Goal: Register for event/course

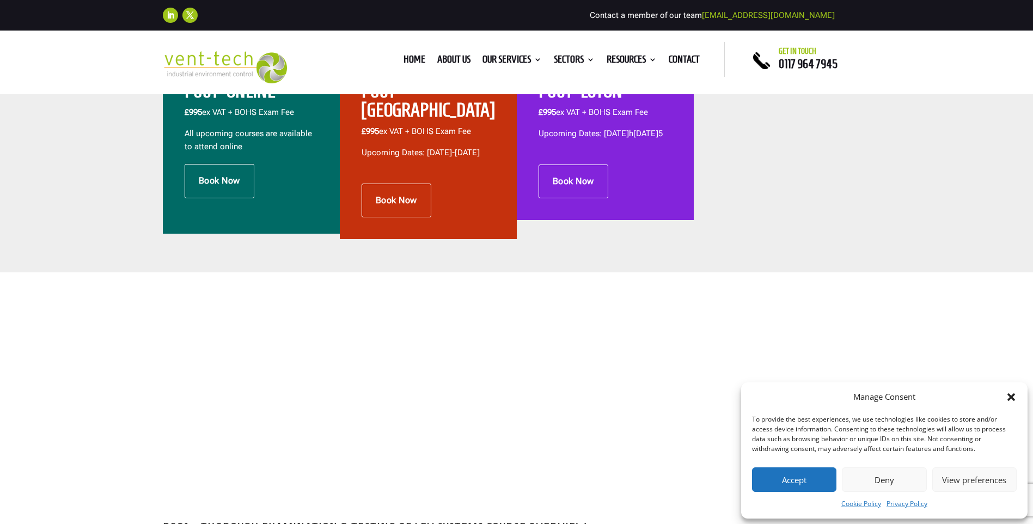
scroll to position [327, 0]
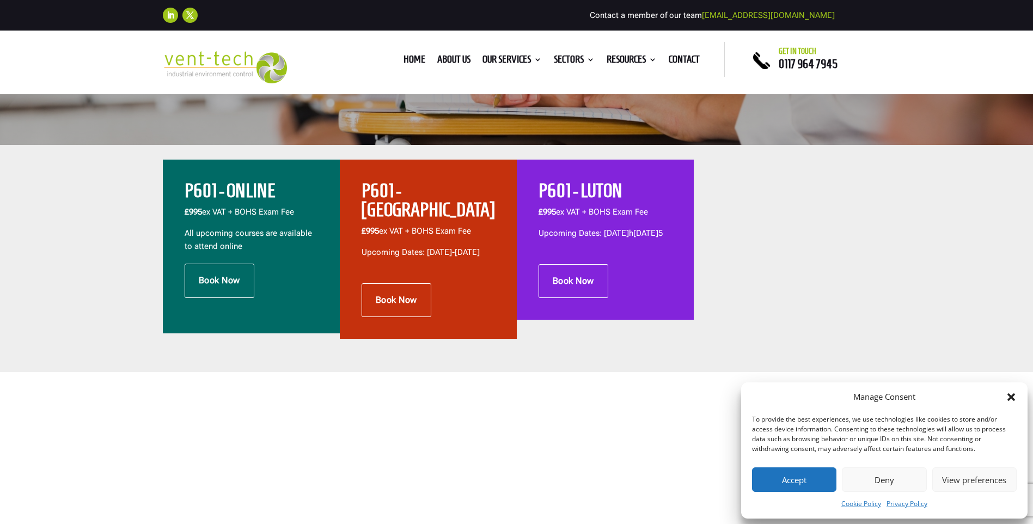
click at [1013, 396] on icon "Close dialog" at bounding box center [1012, 397] width 8 height 8
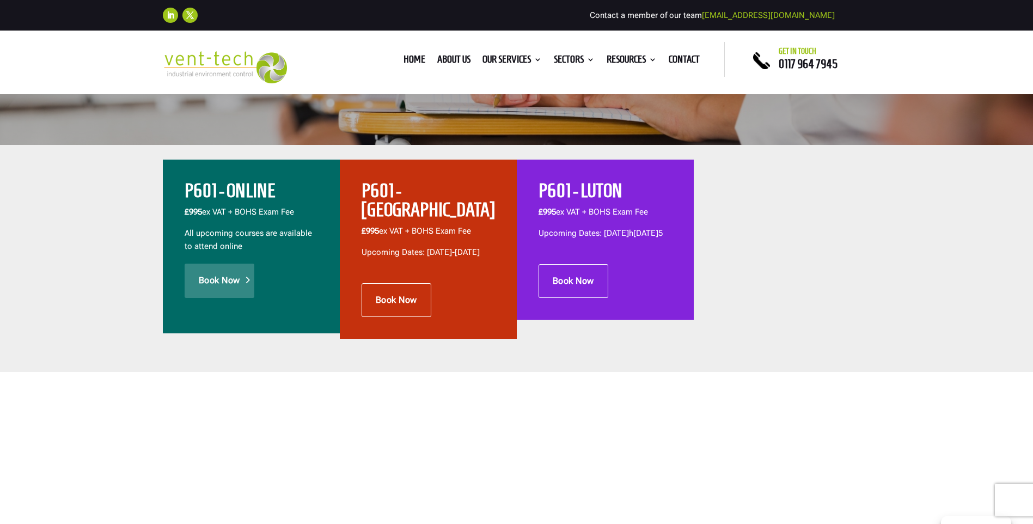
click at [218, 280] on link "Book Now" at bounding box center [220, 281] width 70 height 34
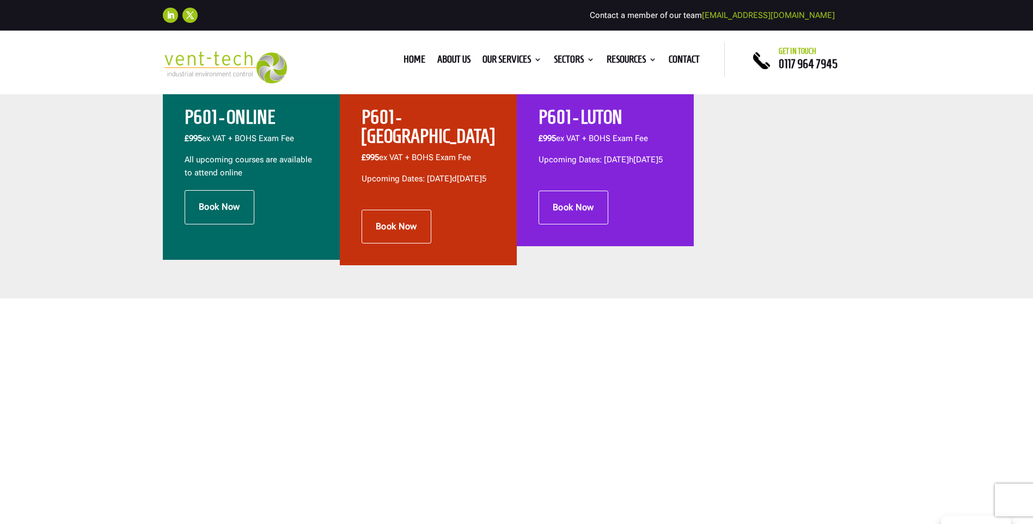
scroll to position [381, 0]
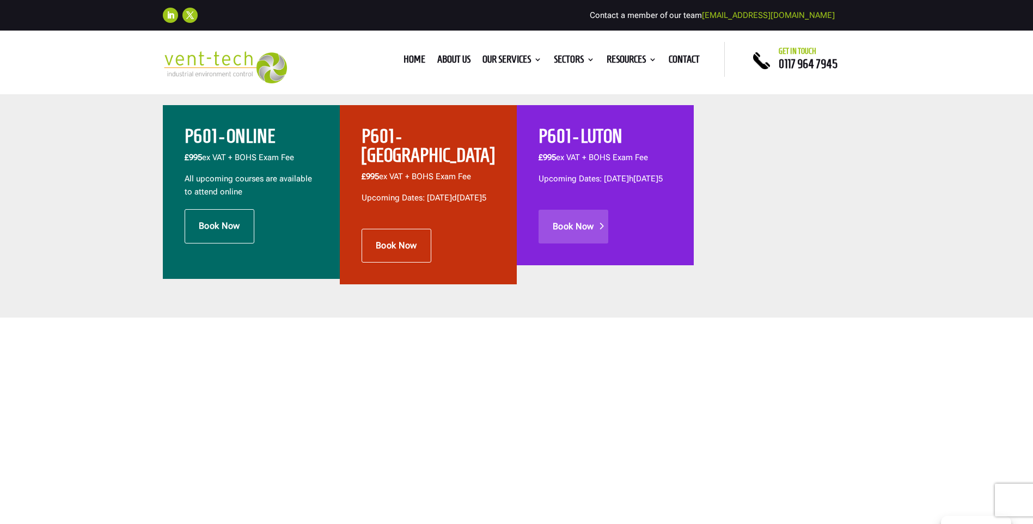
click at [591, 238] on link "Book Now" at bounding box center [574, 227] width 70 height 34
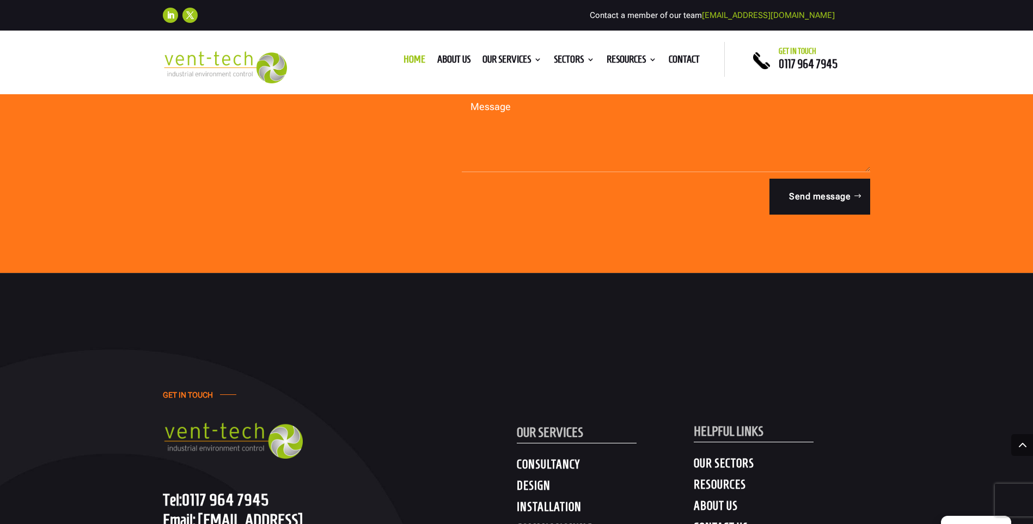
scroll to position [5447, 0]
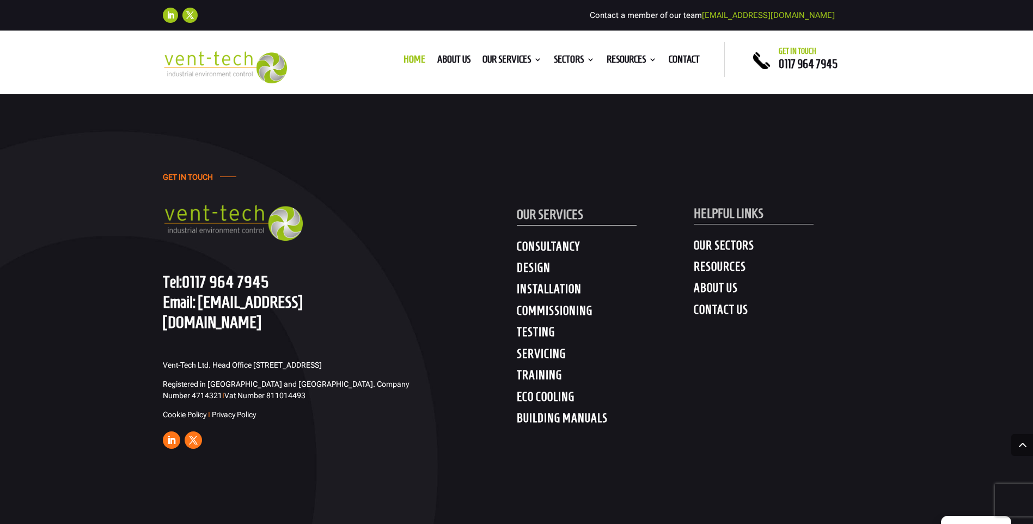
click at [548, 331] on h4 "TESTING" at bounding box center [605, 335] width 177 height 20
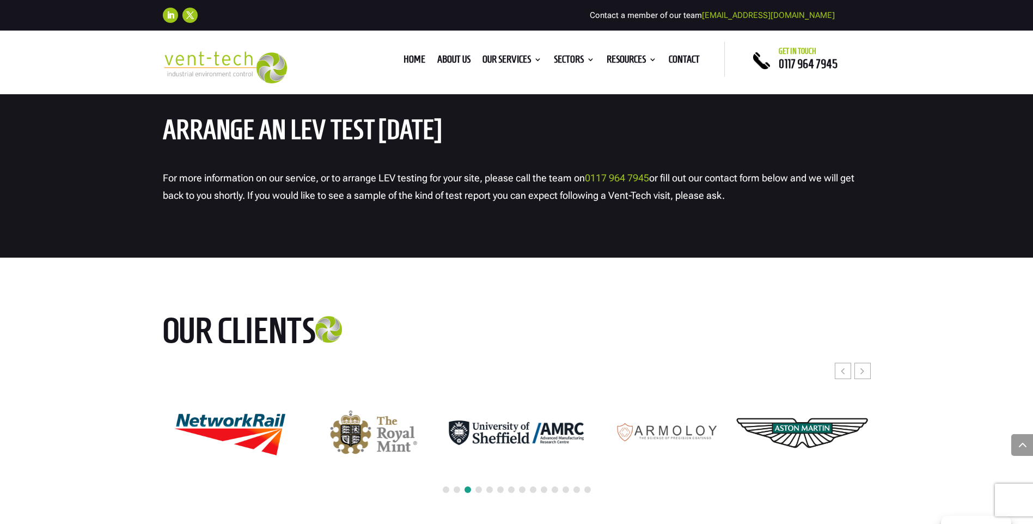
scroll to position [5230, 0]
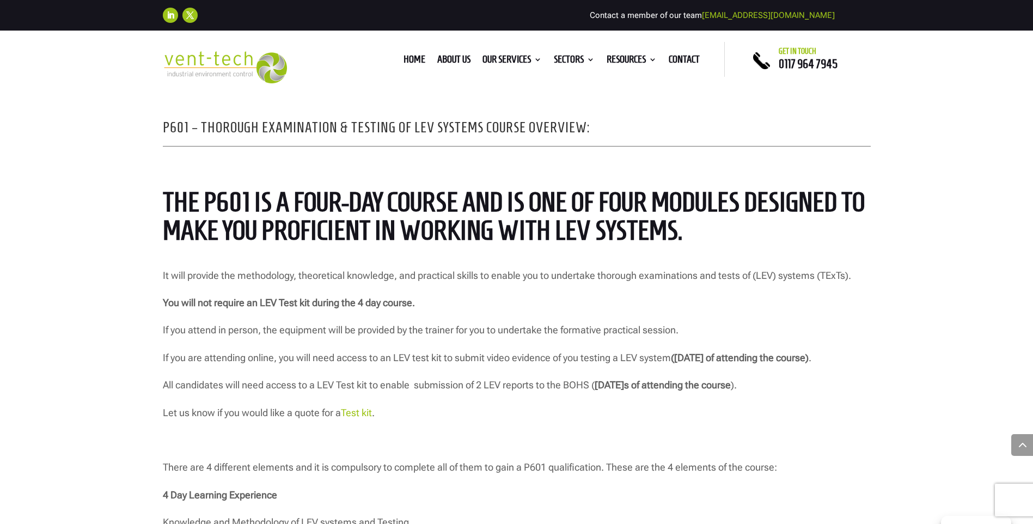
scroll to position [817, 0]
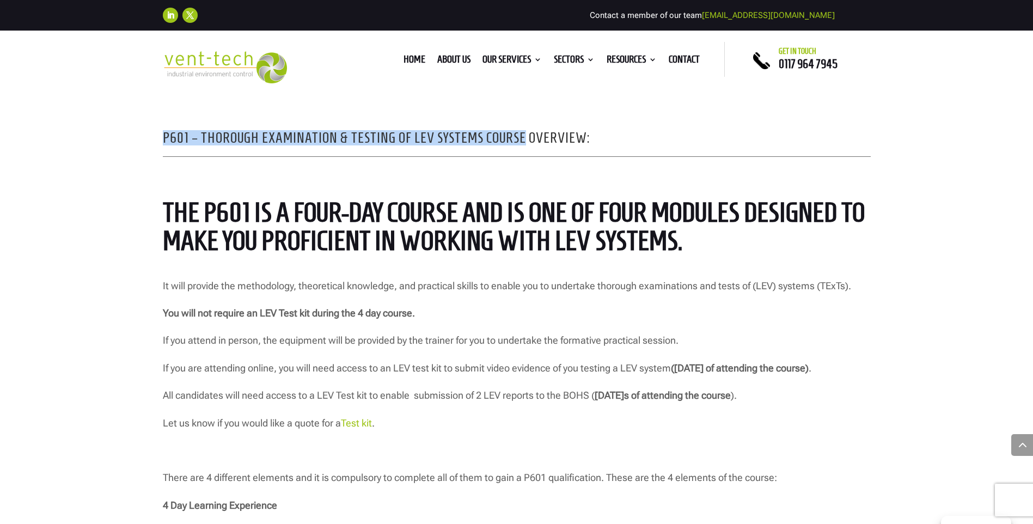
drag, startPoint x: 522, startPoint y: 137, endPoint x: 143, endPoint y: 136, distance: 379.1
click at [143, 136] on div "P601 – Thorough Examination & Testing of LEV Systems Course Overview: The P601 …" at bounding box center [516, 481] width 1033 height 864
drag, startPoint x: 143, startPoint y: 136, endPoint x: 248, endPoint y: 138, distance: 105.2
click at [647, 169] on div "P601 – Thorough Examination & Testing of LEV Systems Course Overview: The P601 …" at bounding box center [516, 481] width 1033 height 864
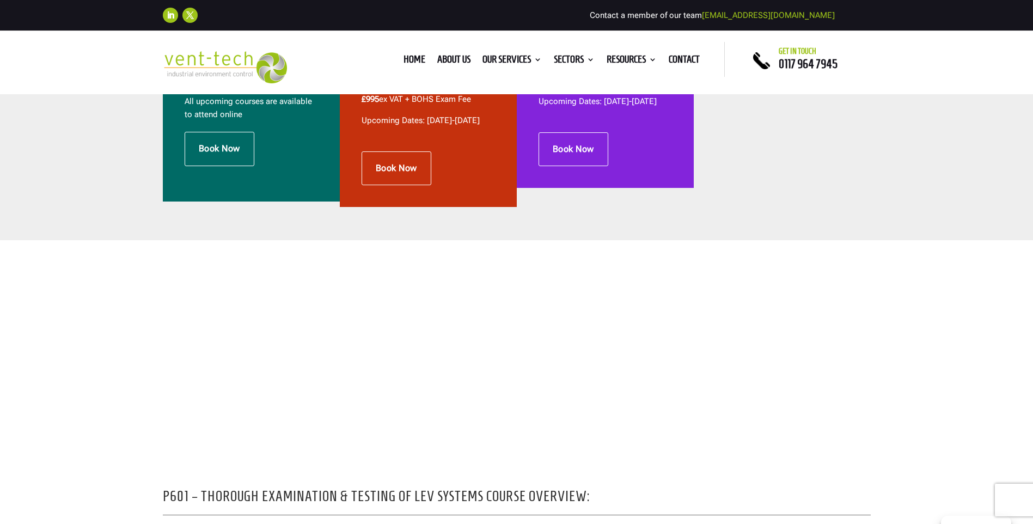
scroll to position [272, 0]
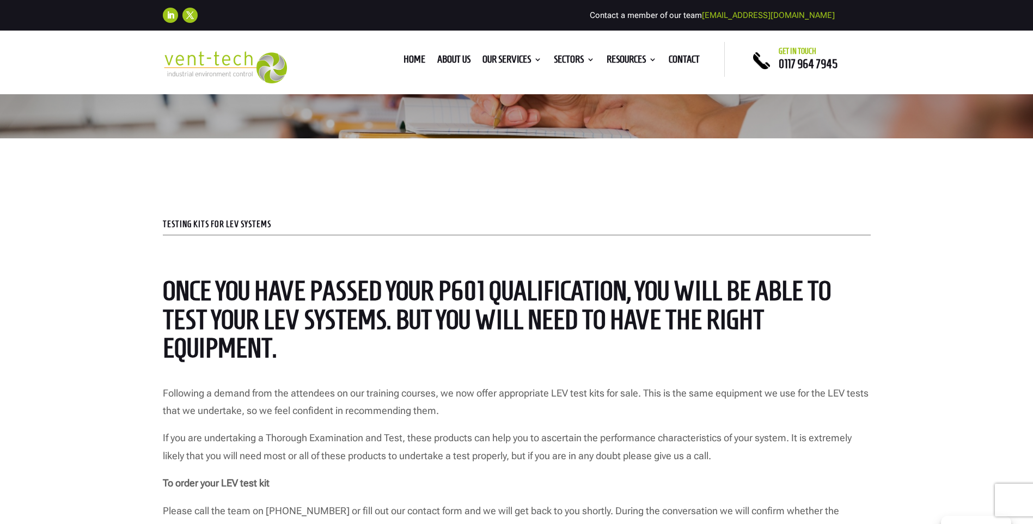
scroll to position [436, 0]
